Goal: Transaction & Acquisition: Purchase product/service

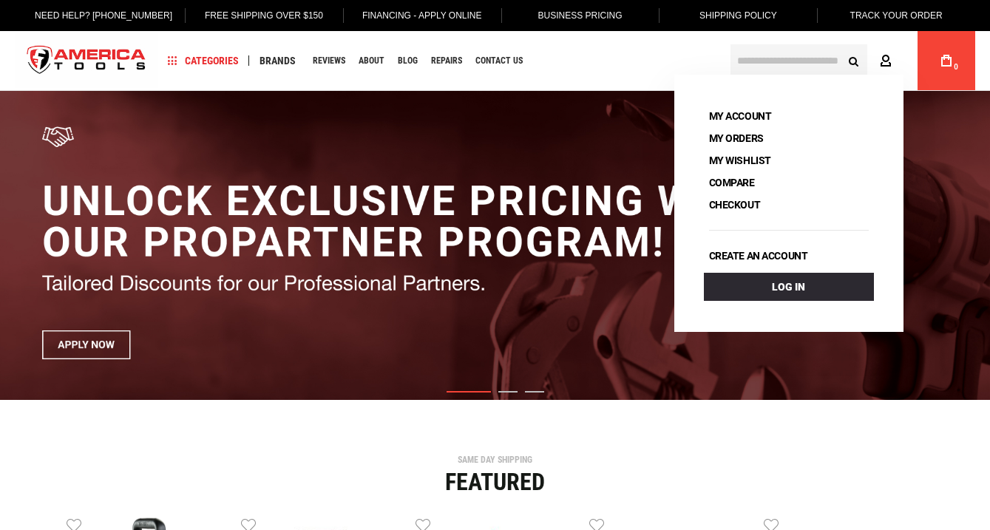
click at [885, 62] on icon at bounding box center [885, 62] width 12 height 14
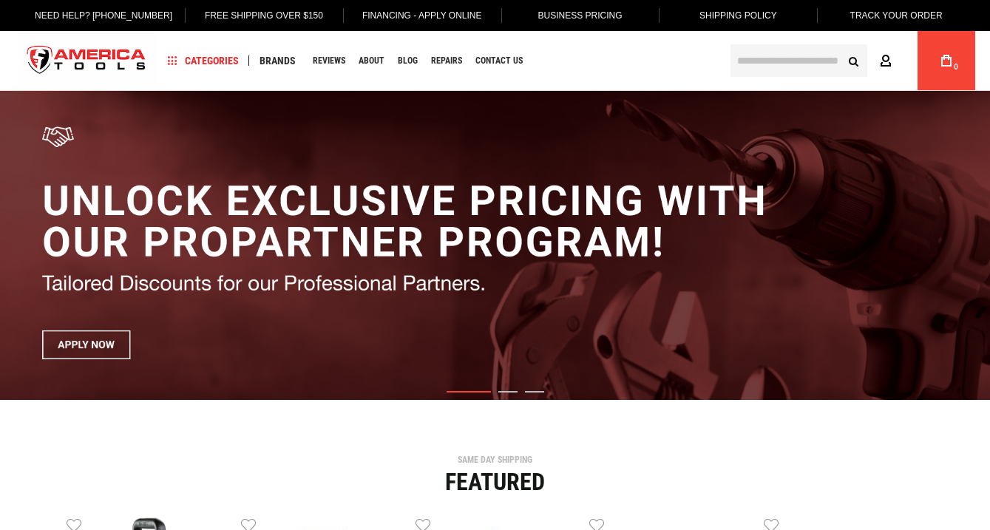
click at [885, 62] on icon at bounding box center [885, 62] width 12 height 14
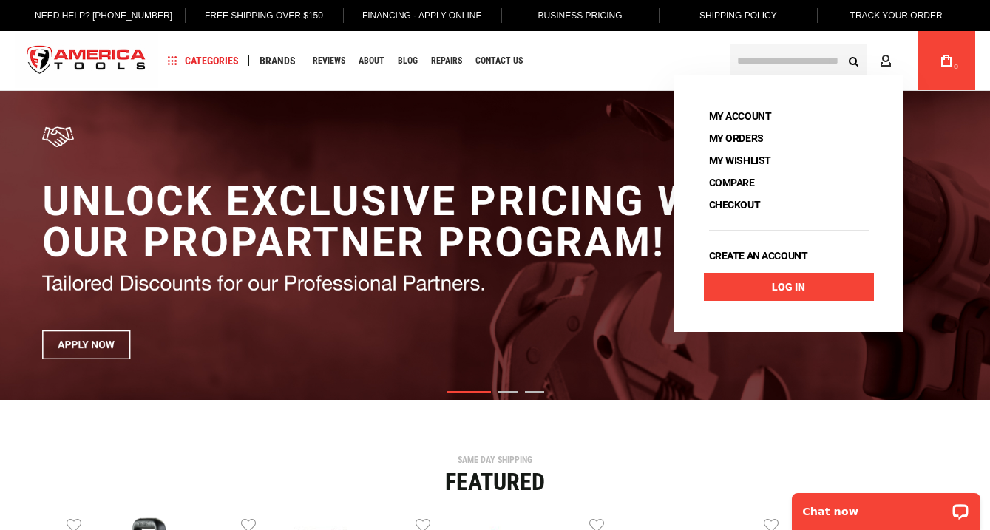
click at [803, 287] on link "Log In" at bounding box center [789, 287] width 170 height 28
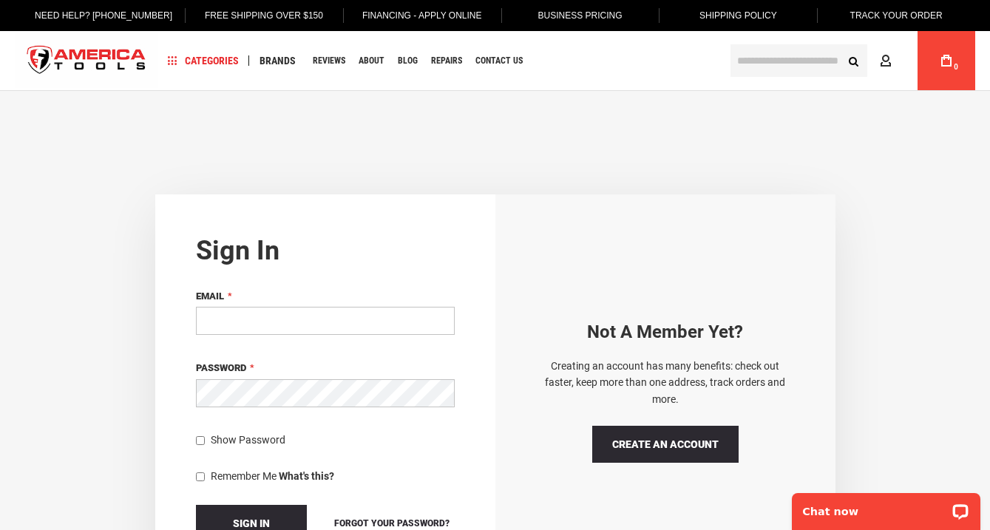
click at [321, 303] on div "Email" at bounding box center [325, 313] width 259 height 51
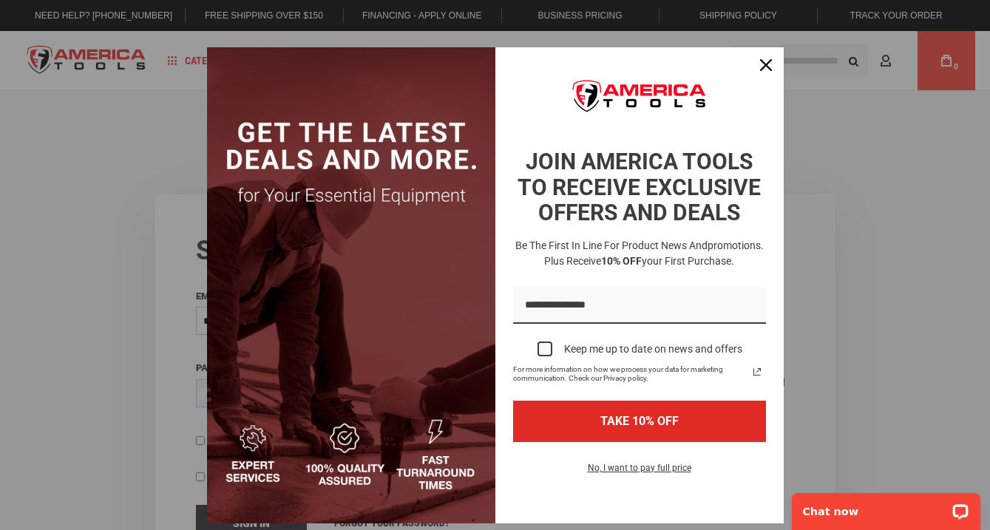
drag, startPoint x: 766, startPoint y: 67, endPoint x: 719, endPoint y: 89, distance: 51.3
click at [764, 67] on icon "close icon" at bounding box center [766, 65] width 12 height 12
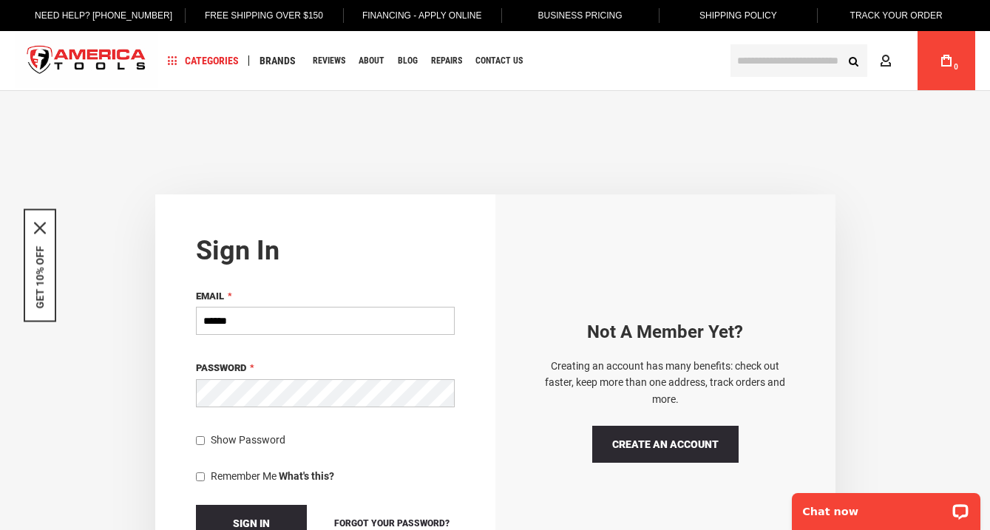
click at [259, 325] on input "******" at bounding box center [325, 321] width 259 height 28
type input "**********"
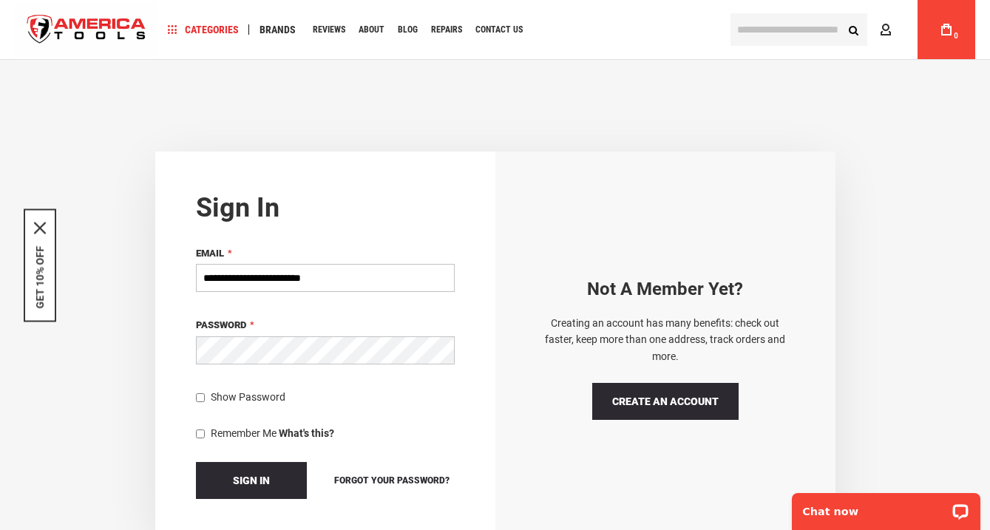
scroll to position [64, 0]
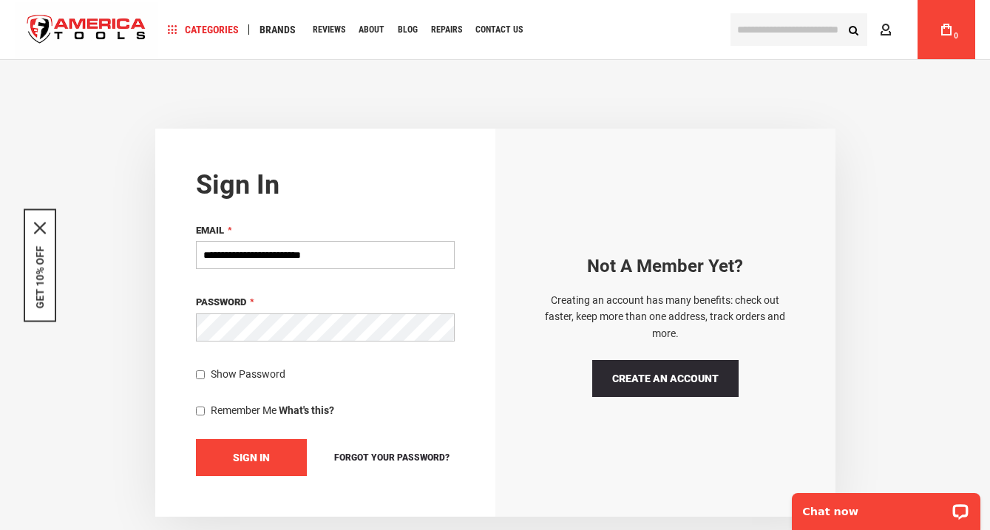
click at [239, 447] on button "Sign In" at bounding box center [251, 457] width 111 height 37
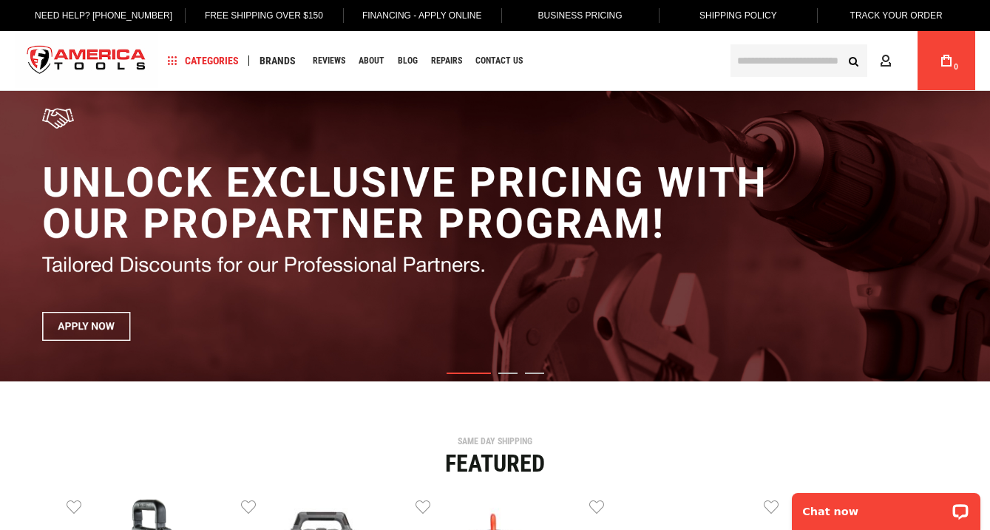
scroll to position [18, 0]
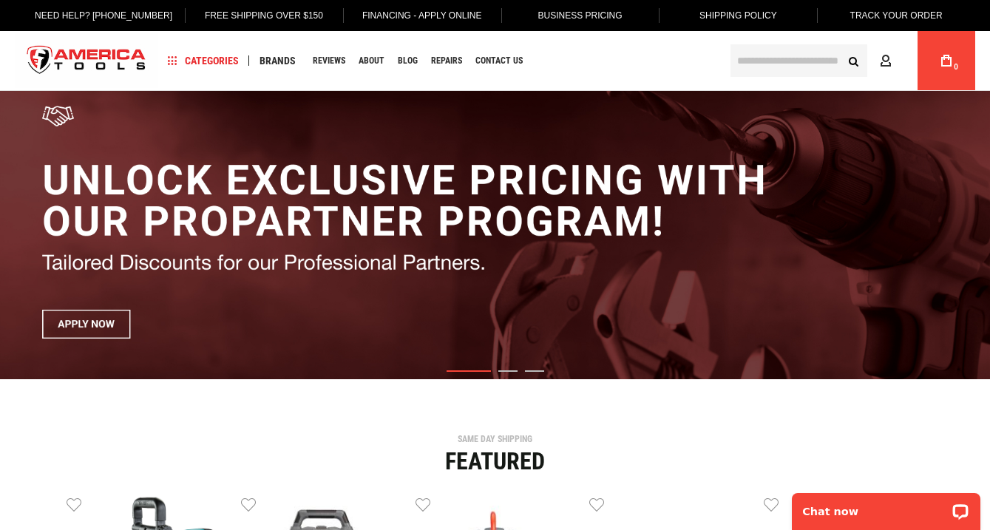
click at [807, 62] on body "The store will not work correctly in the case when cookies are disabled. Langua…" at bounding box center [495, 247] width 990 height 530
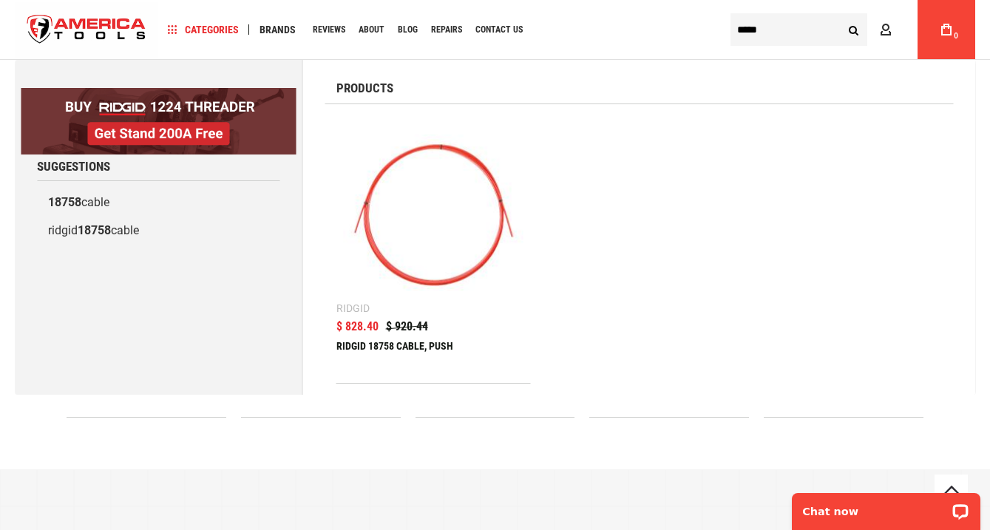
scroll to position [419, 1]
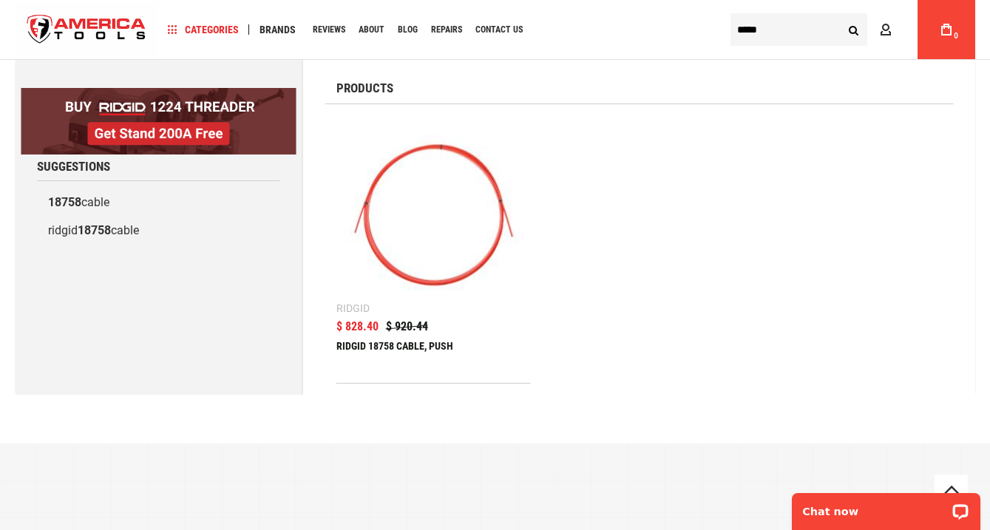
type input "*****"
click at [463, 237] on img at bounding box center [434, 213] width 180 height 180
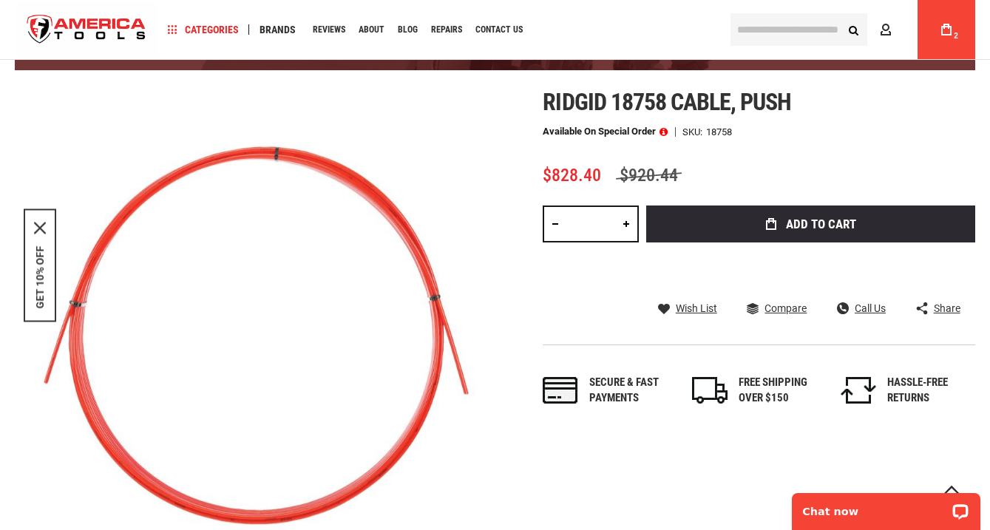
scroll to position [154, 0]
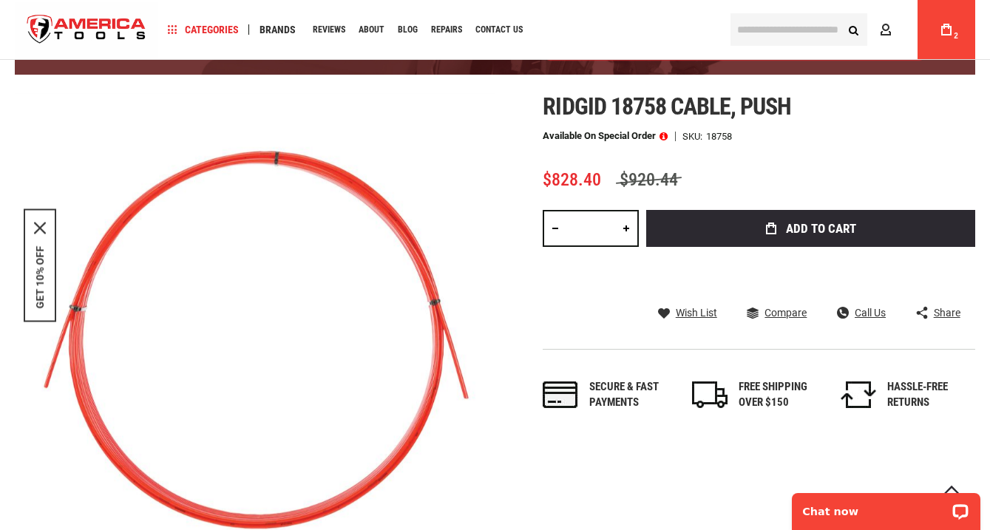
click at [613, 398] on div "Secure & fast payments" at bounding box center [633, 395] width 88 height 32
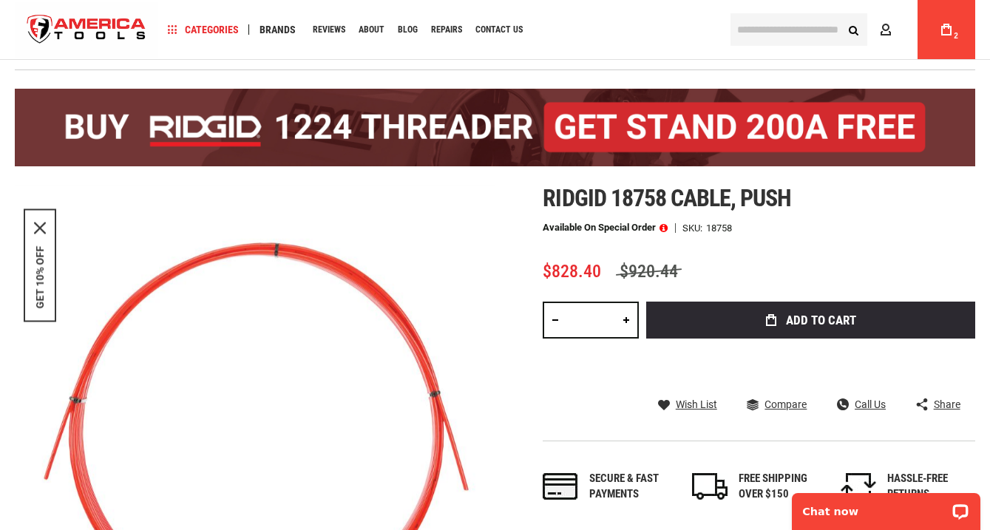
scroll to position [61, 0]
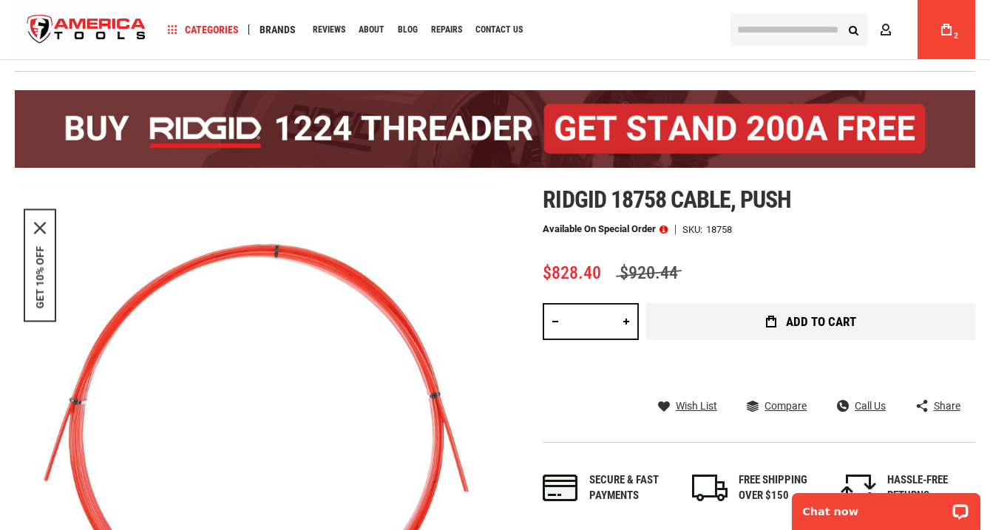
click at [802, 317] on span "Add to Cart" at bounding box center [821, 322] width 70 height 13
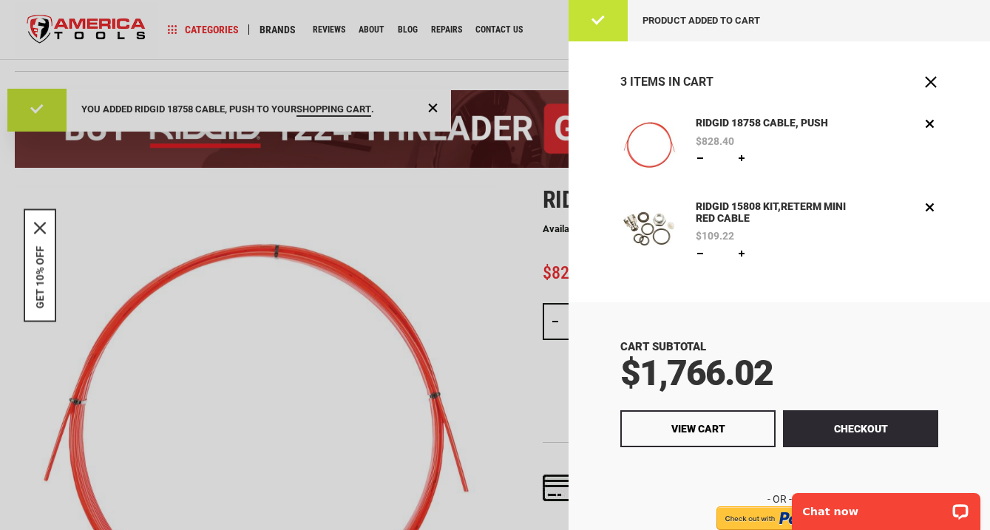
click at [700, 154] on link at bounding box center [700, 158] width 12 height 12
type input "*"
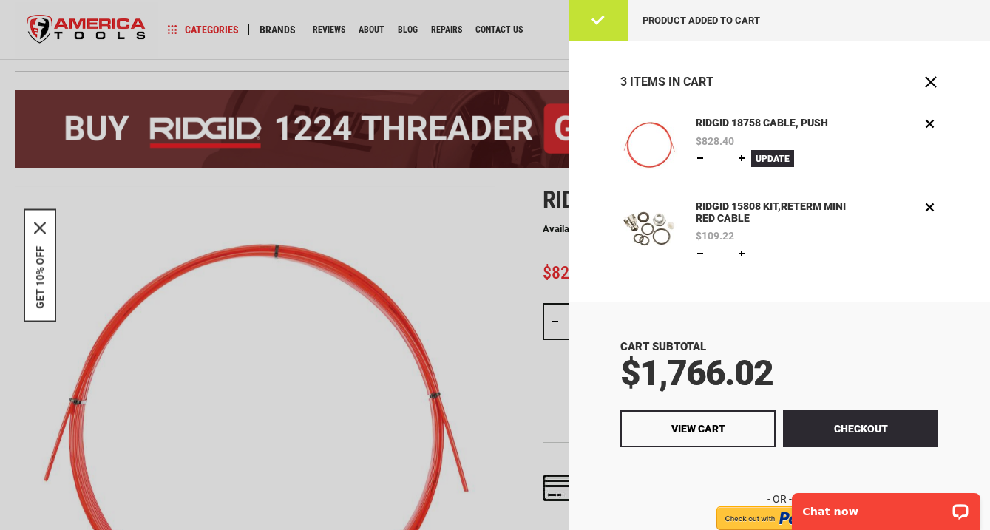
click at [777, 156] on span "Update" at bounding box center [772, 159] width 34 height 10
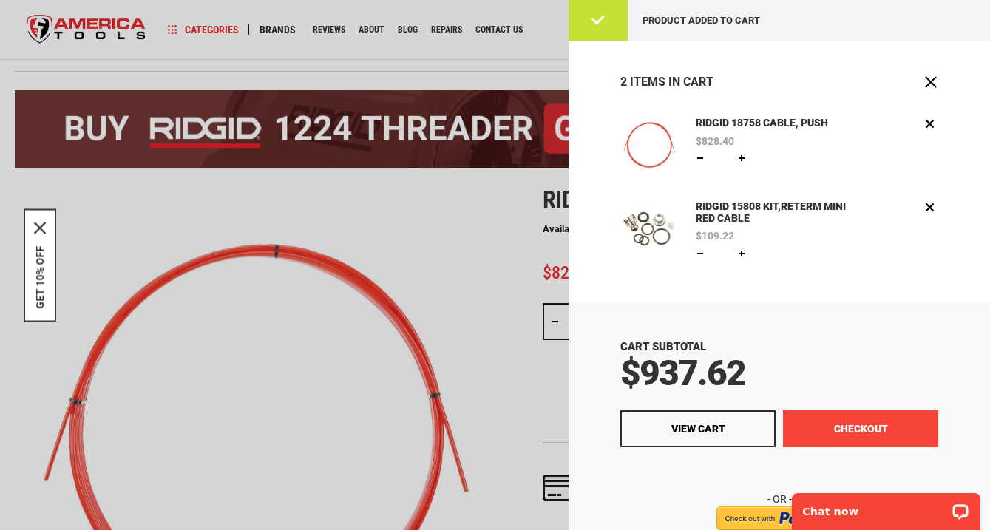
click at [842, 428] on button "Checkout" at bounding box center [860, 428] width 155 height 37
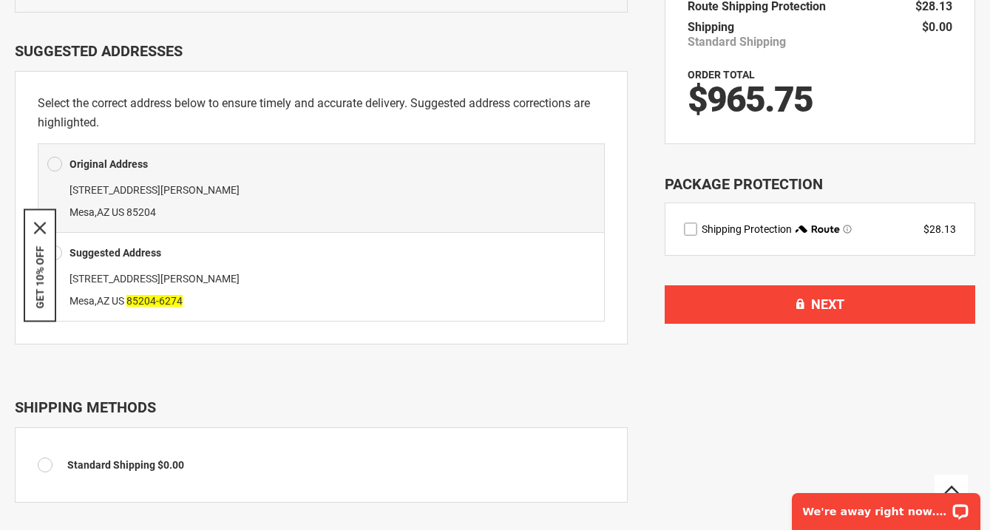
scroll to position [389, 0]
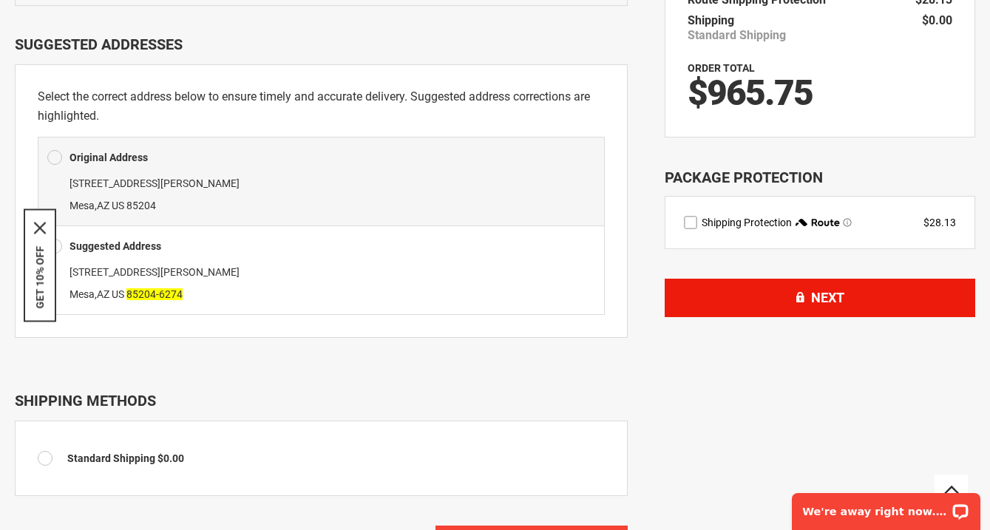
click at [724, 286] on button "Next" at bounding box center [819, 298] width 310 height 38
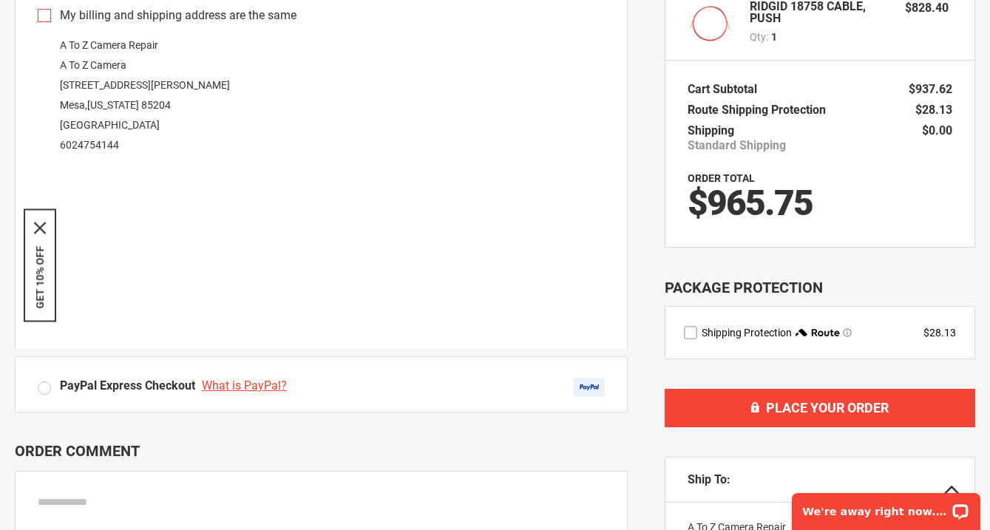
scroll to position [282, 0]
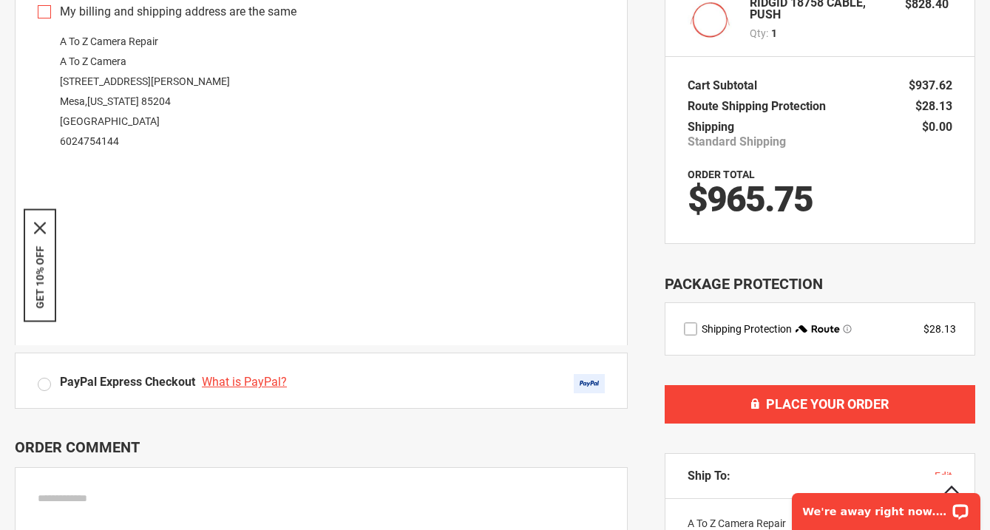
click at [493, 427] on fieldset "**********" at bounding box center [321, 280] width 613 height 930
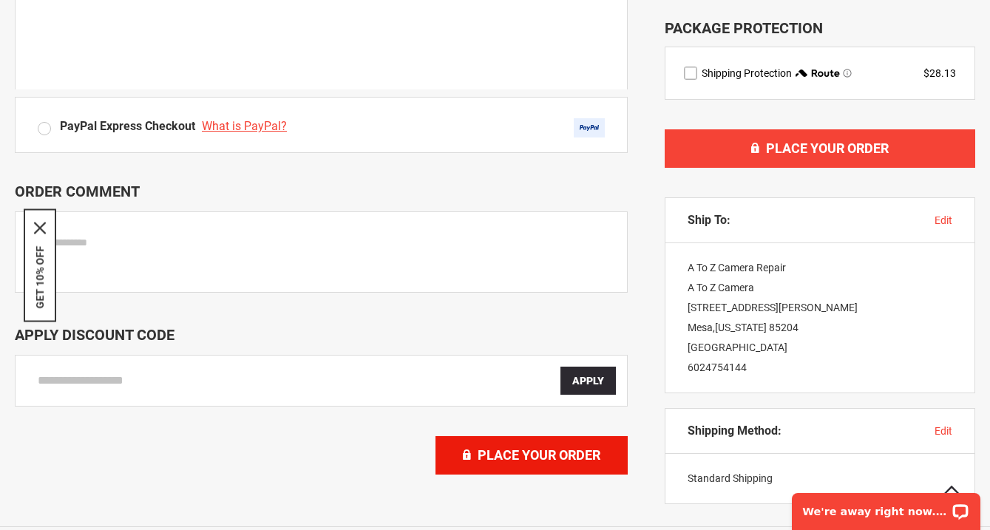
scroll to position [539, 1]
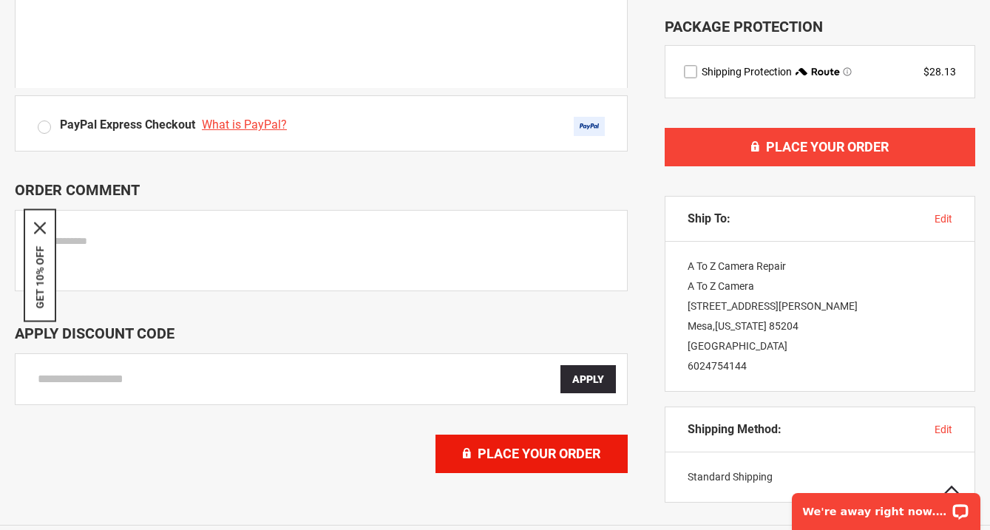
click at [500, 445] on button "Place Your Order" at bounding box center [531, 454] width 192 height 38
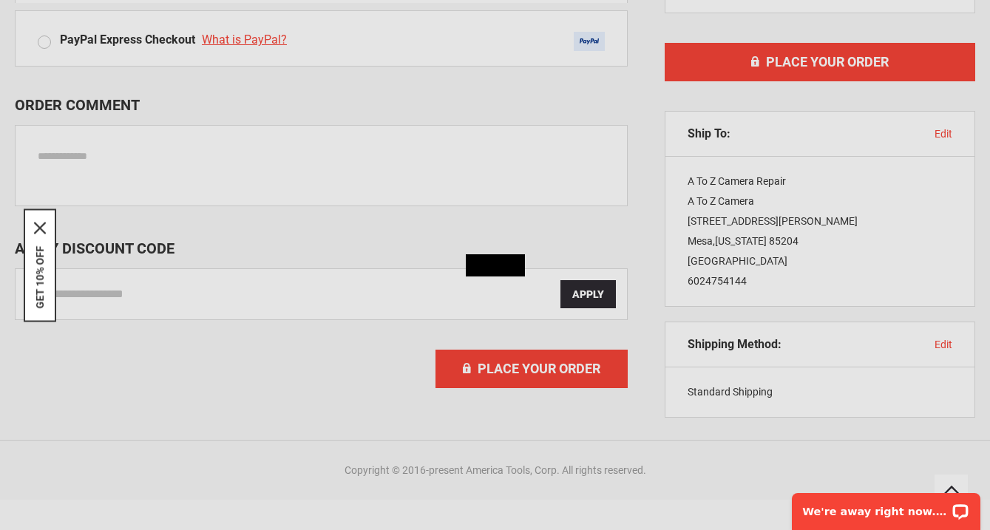
scroll to position [628, 0]
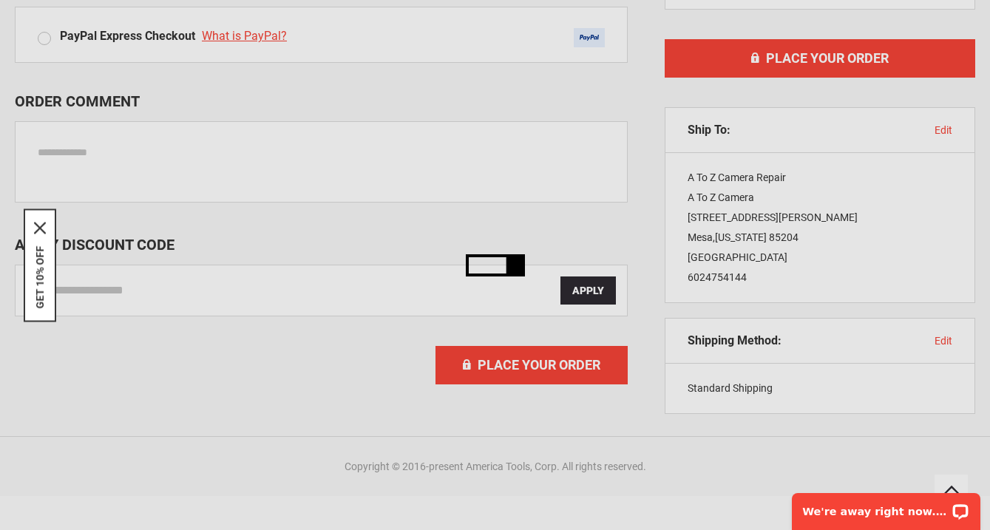
click at [561, 368] on div "Please wait..." at bounding box center [495, 265] width 990 height 530
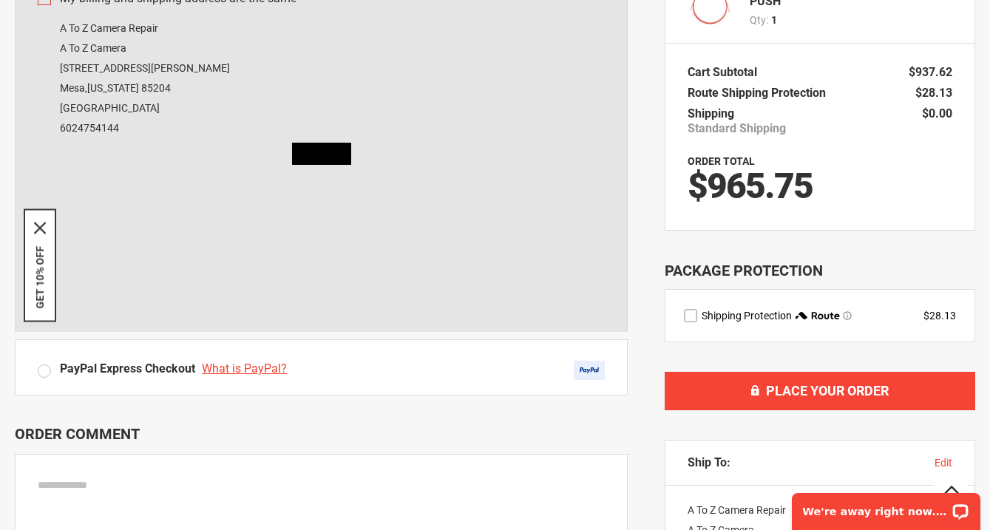
scroll to position [285, 0]
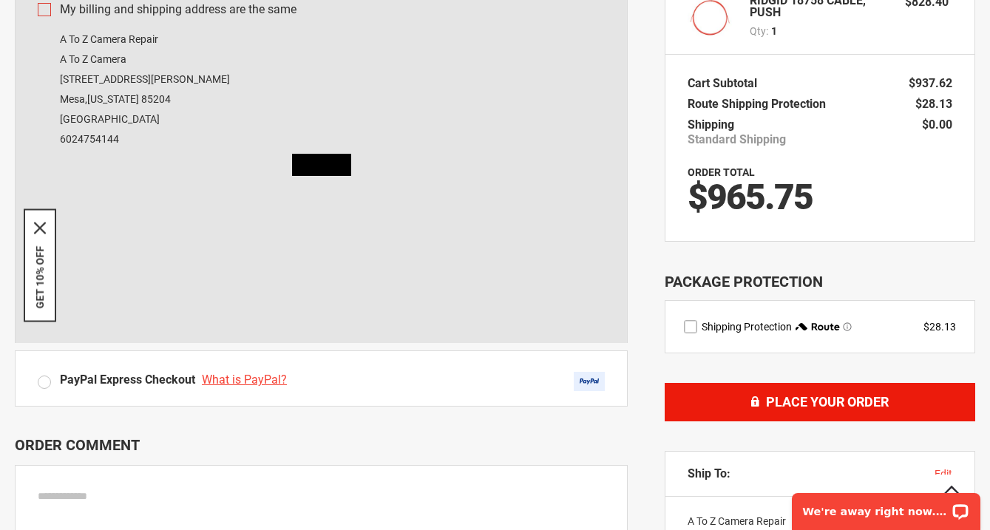
click at [823, 404] on span "Place Your Order" at bounding box center [827, 402] width 123 height 16
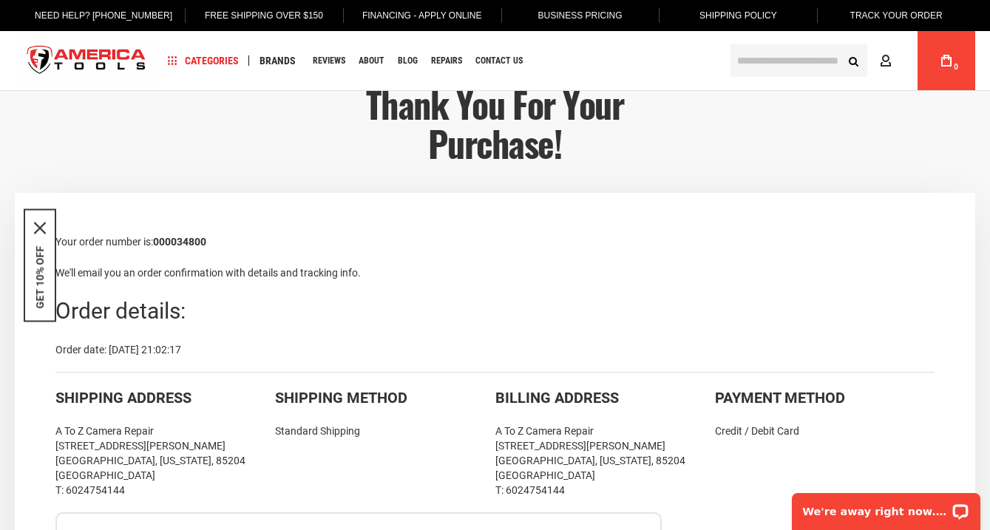
scroll to position [-18, 0]
